Goal: Transaction & Acquisition: Purchase product/service

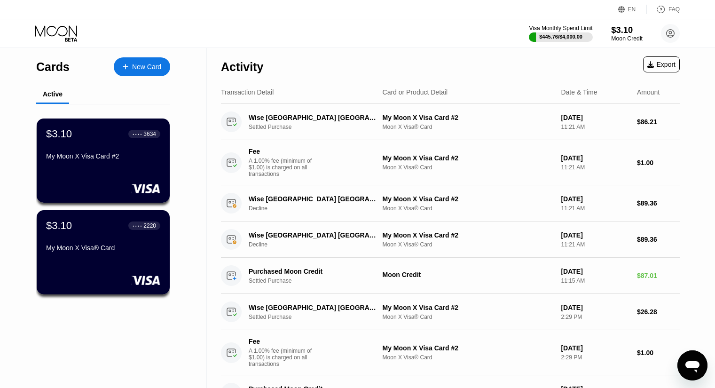
click at [626, 34] on div "$3.10" at bounding box center [626, 30] width 31 height 10
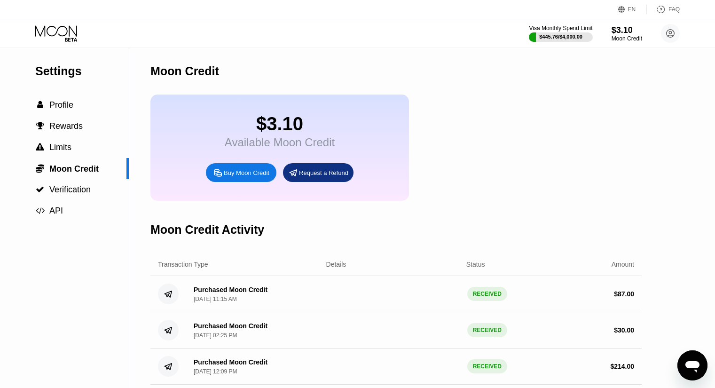
drag, startPoint x: 212, startPoint y: 202, endPoint x: 227, endPoint y: 181, distance: 24.6
click at [215, 197] on div "$3.10 Available Moon Credit Buy Moon Credit Request a Refund" at bounding box center [279, 147] width 259 height 106
click at [227, 177] on div "Buy Moon Credit" at bounding box center [247, 173] width 46 height 8
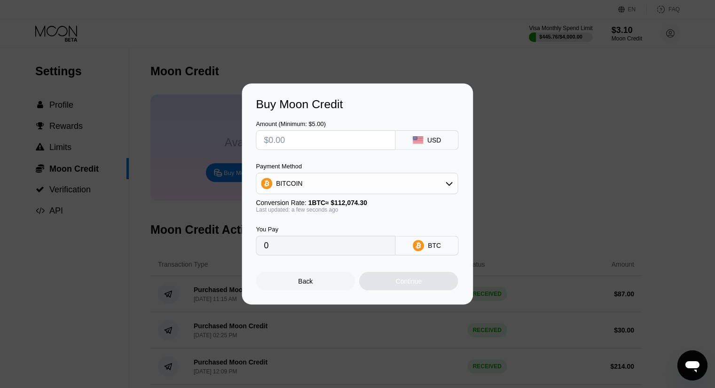
click at [294, 142] on input "text" at bounding box center [326, 140] width 124 height 19
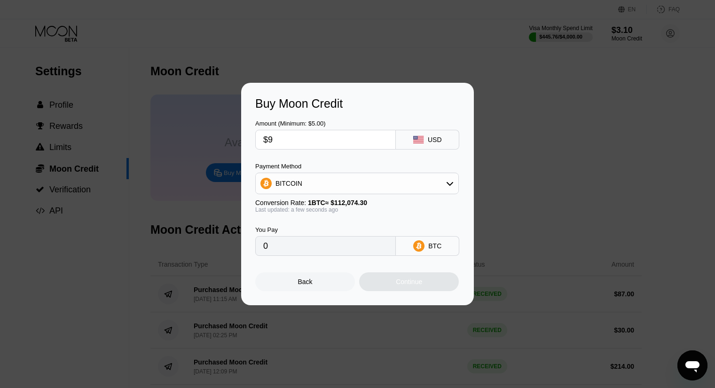
type input "$90"
type input "0.00080304"
type input "$90"
click at [294, 187] on div "BITCOIN" at bounding box center [288, 184] width 27 height 8
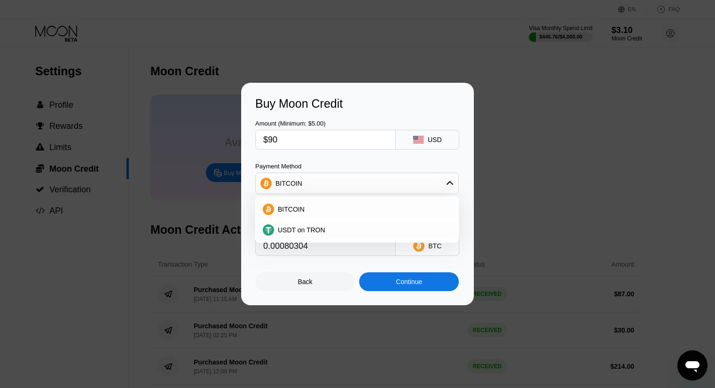
click at [307, 231] on span "USDT on TRON" at bounding box center [301, 230] width 47 height 8
type input "90.91"
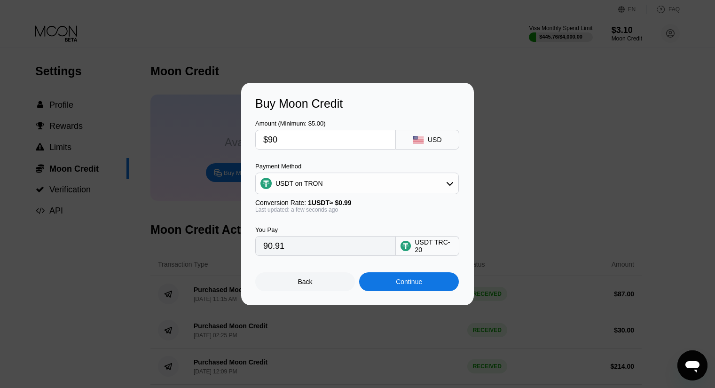
drag, startPoint x: 310, startPoint y: 246, endPoint x: 225, endPoint y: 243, distance: 85.6
click at [219, 242] on div "Buy Moon Credit Amount (Minimum: $5.00) $90 USD Payment Method USDT on TRON Con…" at bounding box center [357, 194] width 715 height 222
click at [418, 285] on div "Continue" at bounding box center [409, 282] width 26 height 8
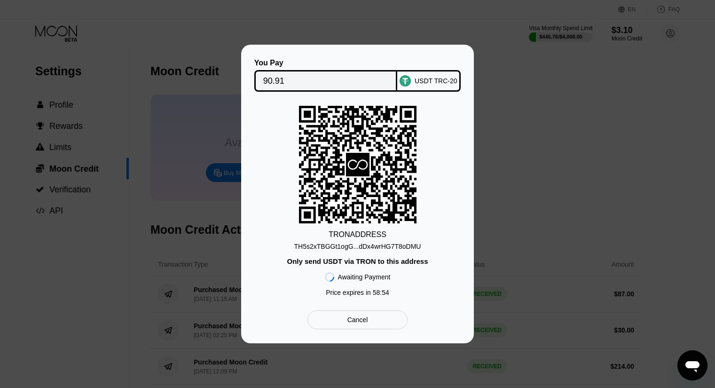
click at [364, 245] on div "TH5s2xTBGGt1ogG...dDx4wrHG7T8oDMU" at bounding box center [357, 247] width 127 height 8
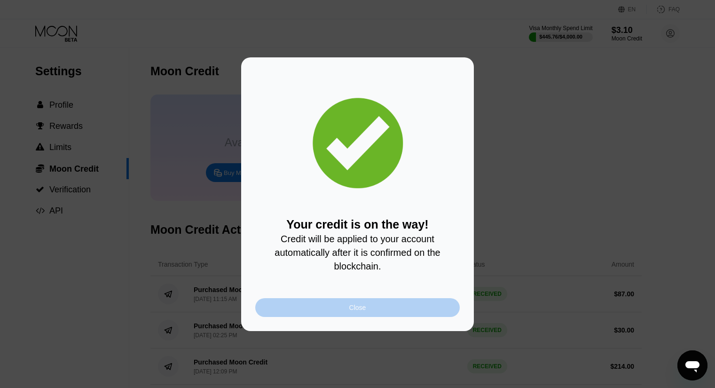
click at [425, 304] on div "Close" at bounding box center [357, 307] width 204 height 19
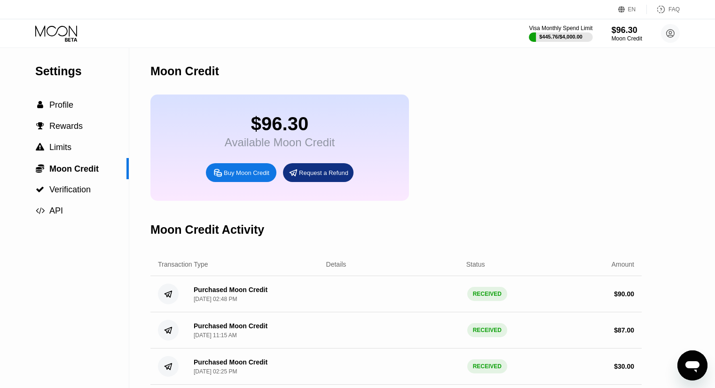
click at [46, 37] on icon at bounding box center [57, 33] width 44 height 16
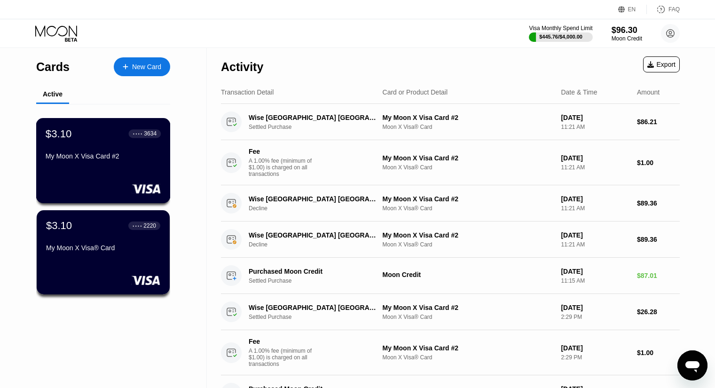
click at [138, 172] on div "$3.10 ● ● ● ● 3634 My Moon X Visa Card #2" at bounding box center [103, 160] width 134 height 85
